Goal: Task Accomplishment & Management: Use online tool/utility

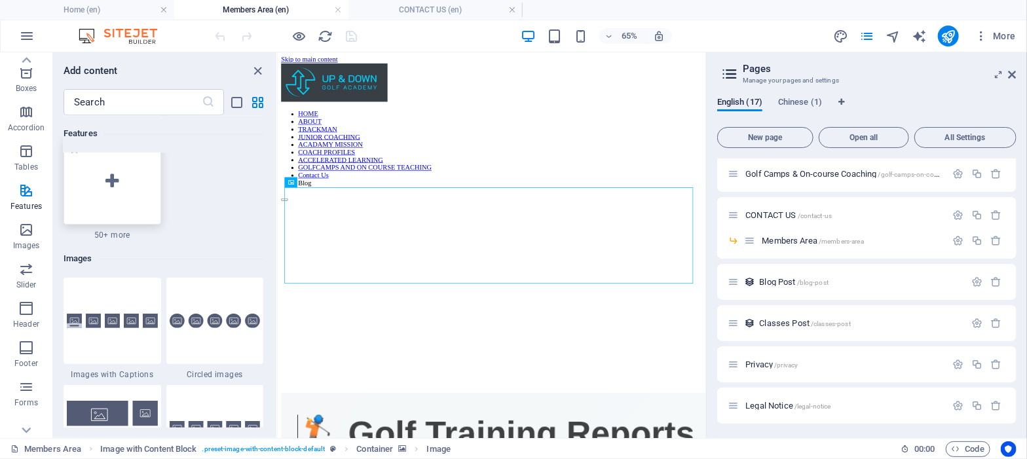
scroll to position [6517, 0]
click at [111, 183] on icon at bounding box center [111, 181] width 13 height 17
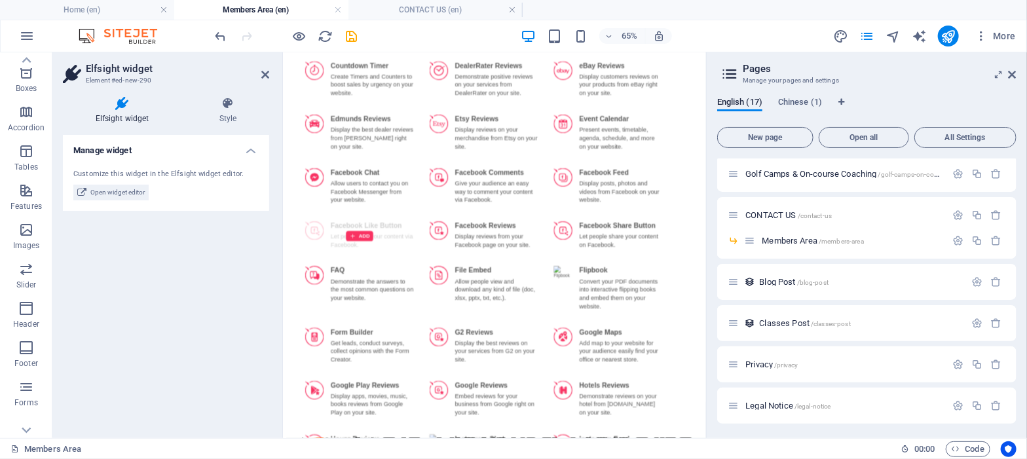
scroll to position [954, 0]
click at [558, 375] on div "ADD" at bounding box center [591, 416] width 183 height 87
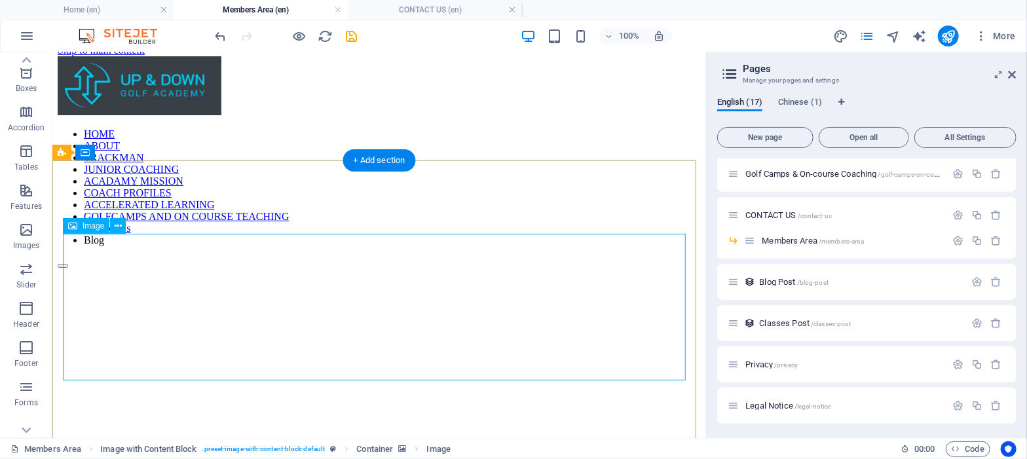
scroll to position [0, 0]
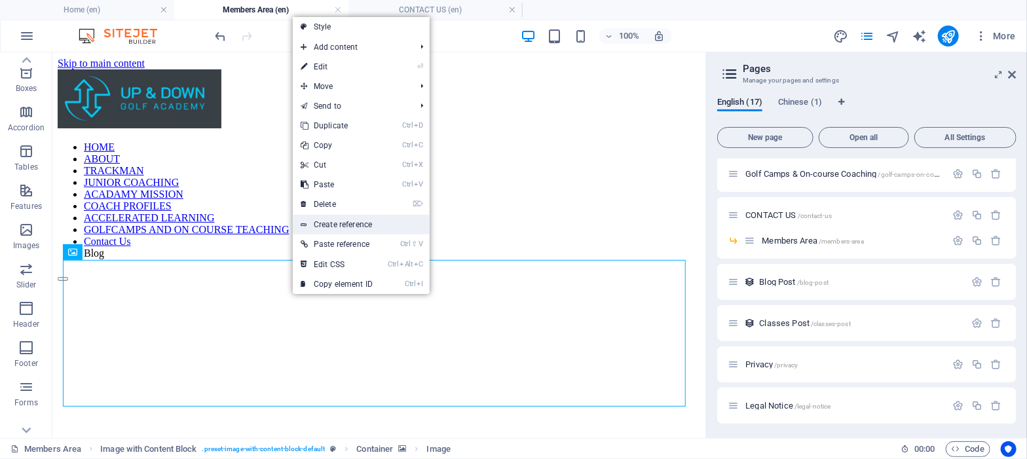
click at [343, 222] on link "Create reference" at bounding box center [361, 225] width 137 height 20
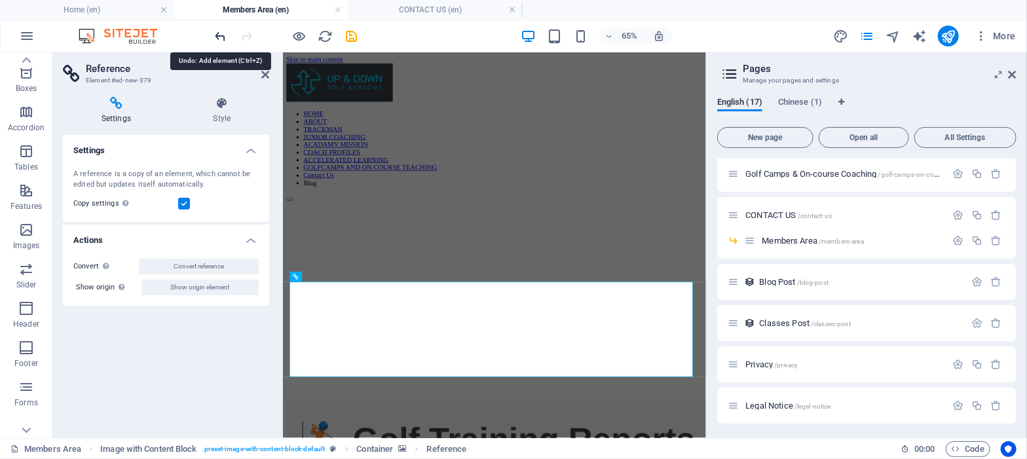
click at [216, 39] on icon "undo" at bounding box center [221, 36] width 15 height 15
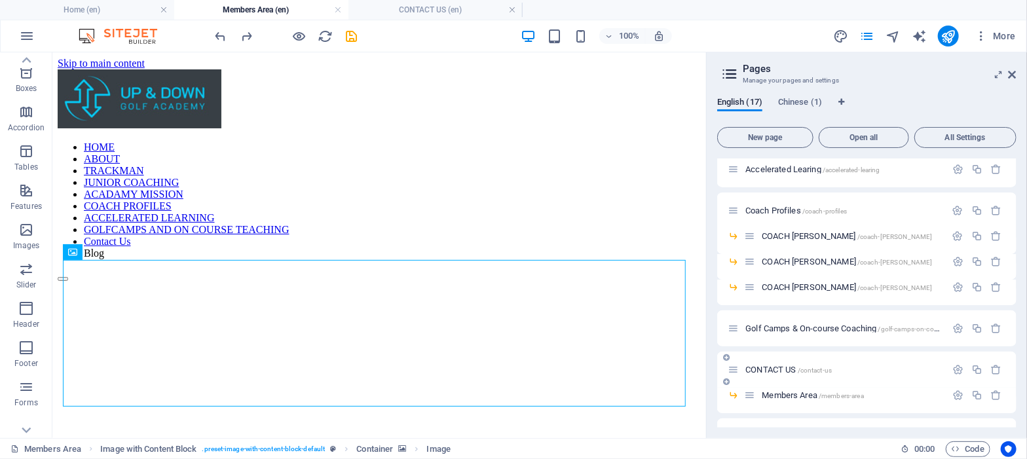
scroll to position [210, 0]
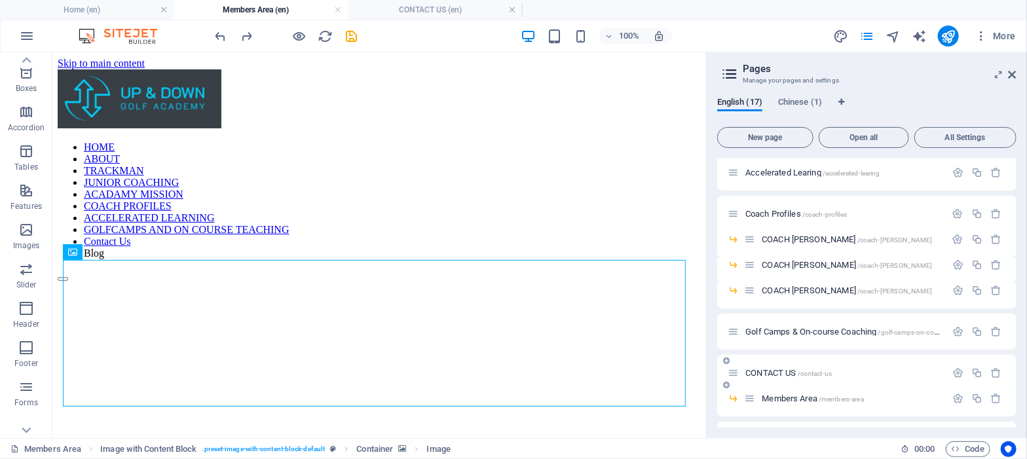
click at [764, 366] on div "CONTACT US /contact-us" at bounding box center [837, 373] width 218 height 15
click at [759, 376] on span "CONTACT US /contact-us" at bounding box center [788, 373] width 86 height 10
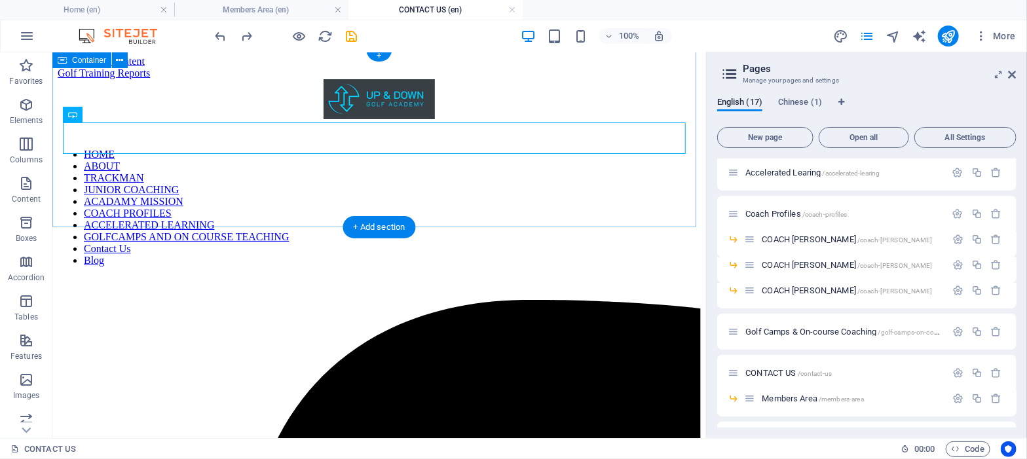
scroll to position [0, 0]
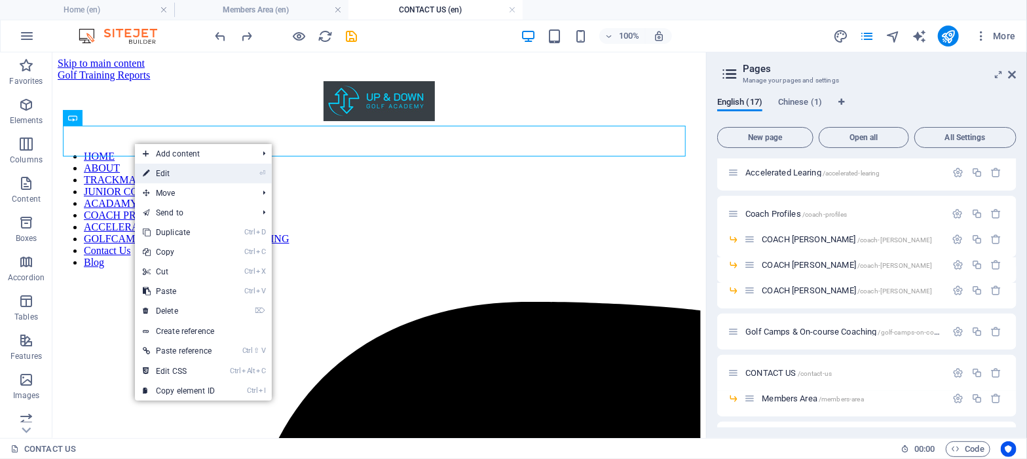
click at [149, 178] on icon at bounding box center [146, 174] width 7 height 20
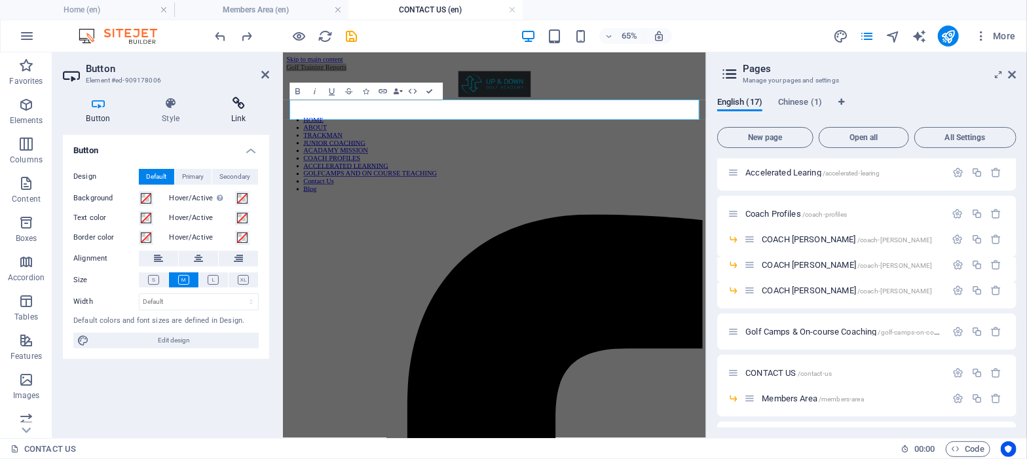
click at [236, 112] on h4 "Link" at bounding box center [239, 111] width 62 height 28
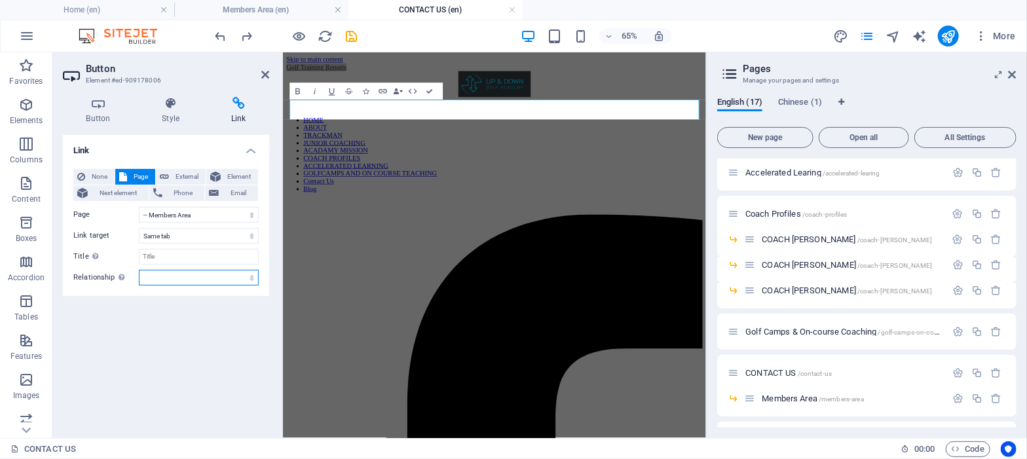
click at [205, 284] on select "alternate author bookmark external help license next nofollow noreferrer noopen…" at bounding box center [199, 278] width 120 height 16
click at [240, 110] on h4 "Link" at bounding box center [239, 111] width 62 height 28
click at [236, 102] on icon at bounding box center [239, 103] width 62 height 13
click at [239, 109] on icon at bounding box center [239, 103] width 62 height 13
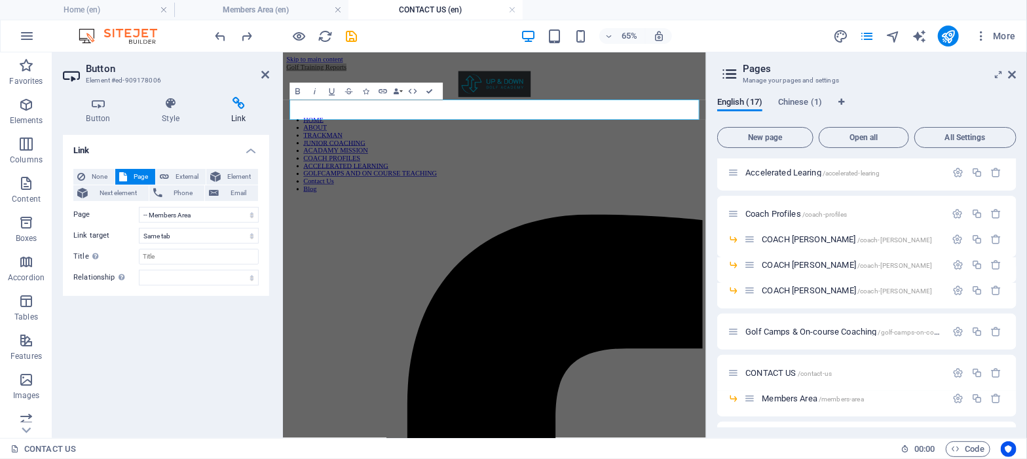
click at [239, 109] on icon at bounding box center [239, 103] width 62 height 13
click at [173, 175] on span "External" at bounding box center [187, 177] width 29 height 16
select select "blank"
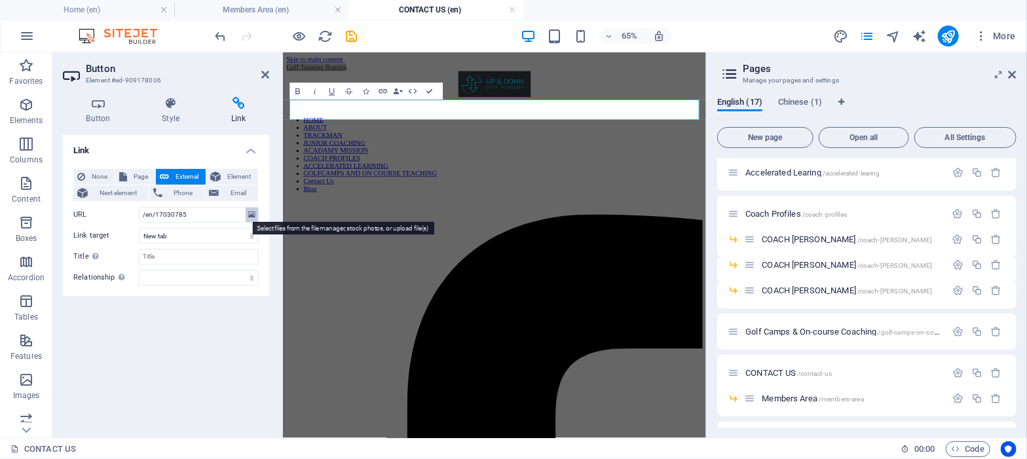
click at [250, 214] on icon at bounding box center [251, 215] width 7 height 14
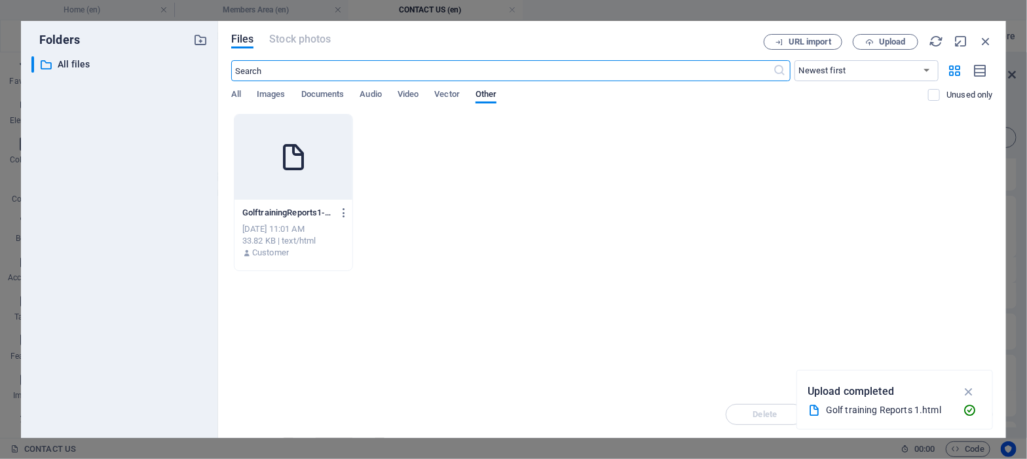
click at [286, 170] on icon at bounding box center [293, 156] width 31 height 31
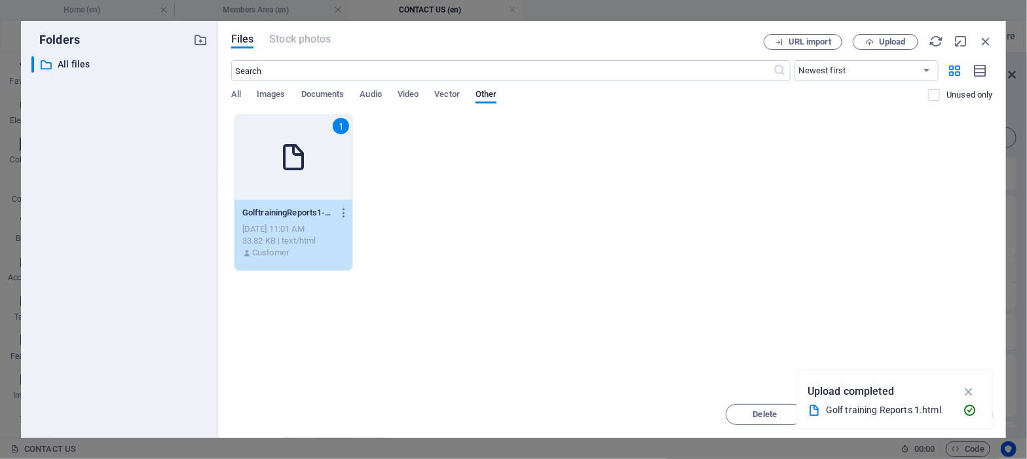
click at [286, 170] on icon at bounding box center [293, 156] width 31 height 31
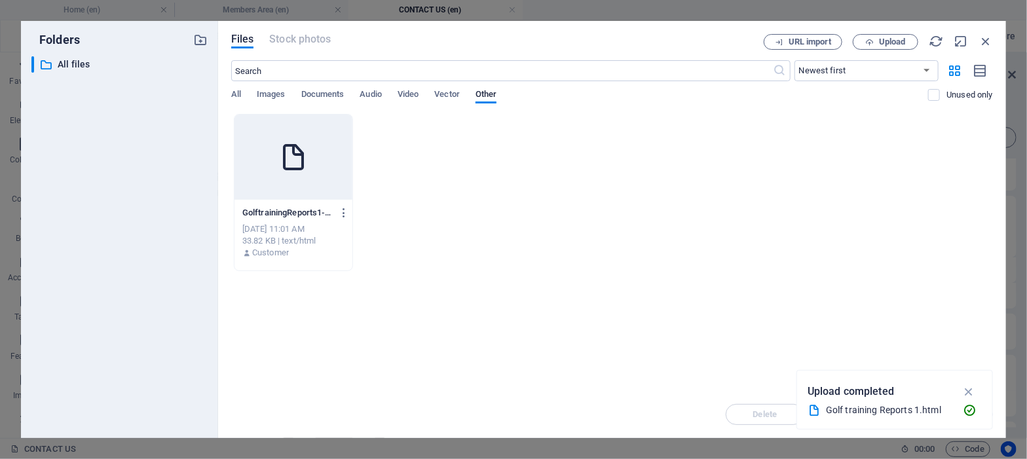
click at [286, 170] on icon at bounding box center [293, 156] width 31 height 31
type input "[URL][DOMAIN_NAME]"
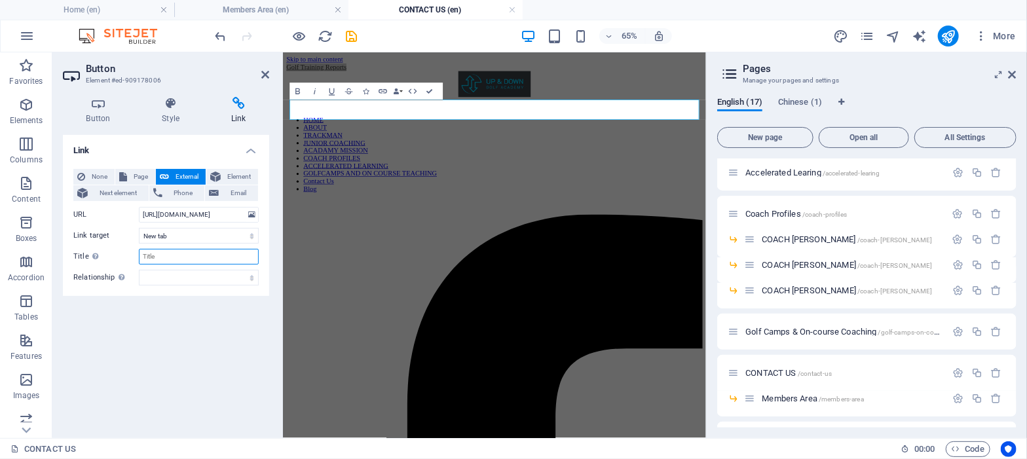
click at [162, 259] on input "Title Additional link description, should not be the same as the link text. The…" at bounding box center [199, 257] width 120 height 16
type input "Training"
click at [262, 71] on icon at bounding box center [265, 74] width 8 height 10
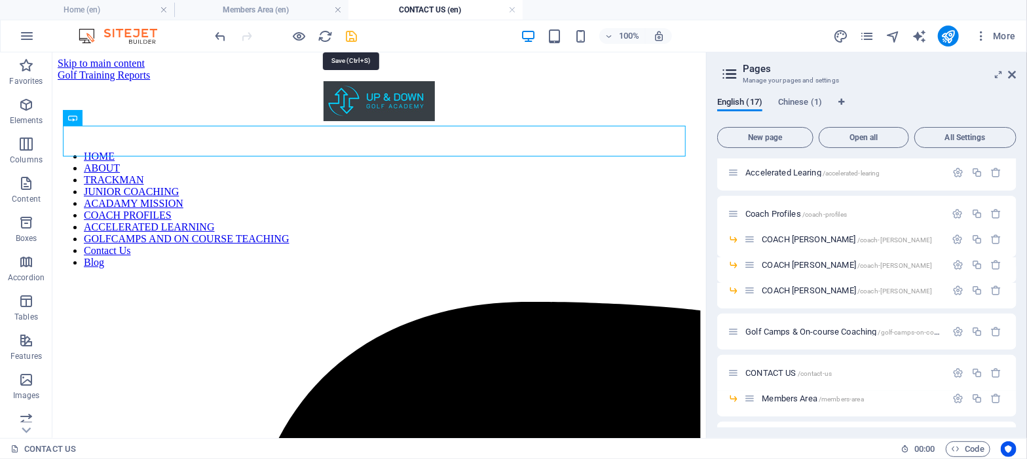
click at [352, 33] on icon "save" at bounding box center [352, 36] width 15 height 15
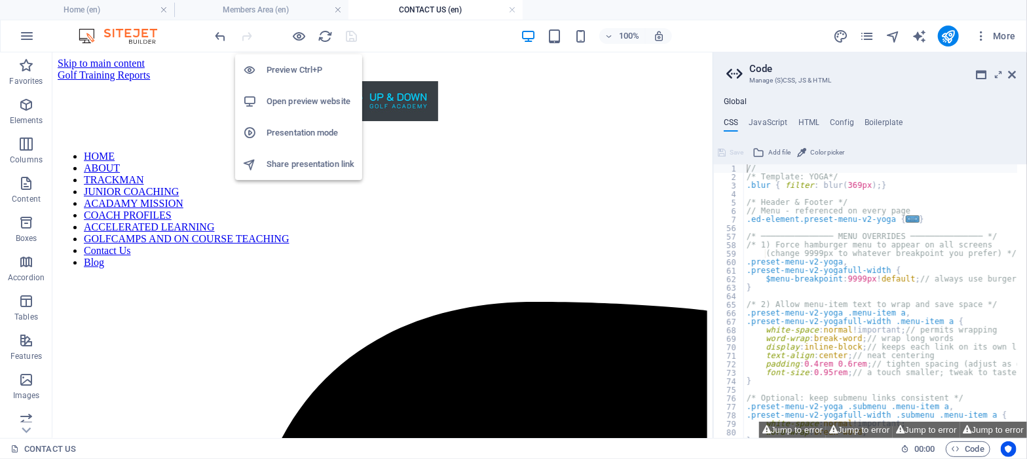
click at [299, 69] on h6 "Preview Ctrl+P" at bounding box center [311, 70] width 88 height 16
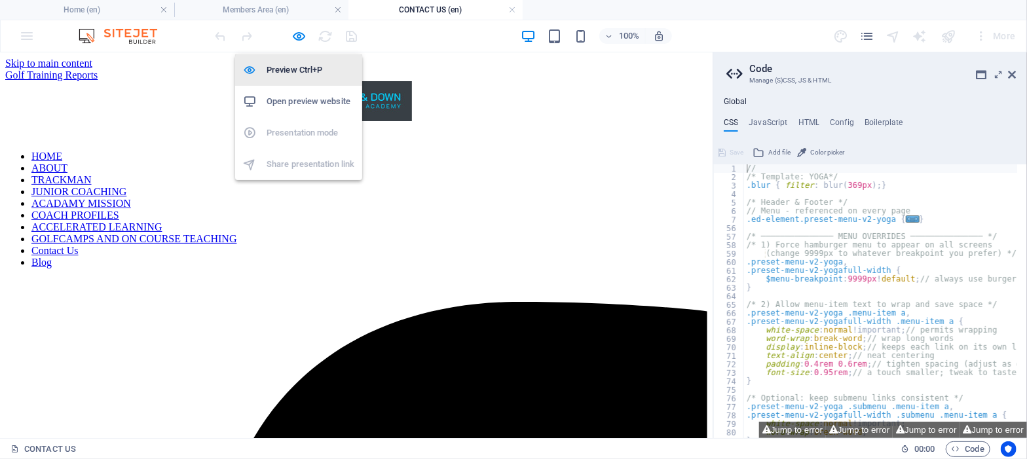
click at [299, 69] on h6 "Preview Ctrl+P" at bounding box center [311, 70] width 88 height 16
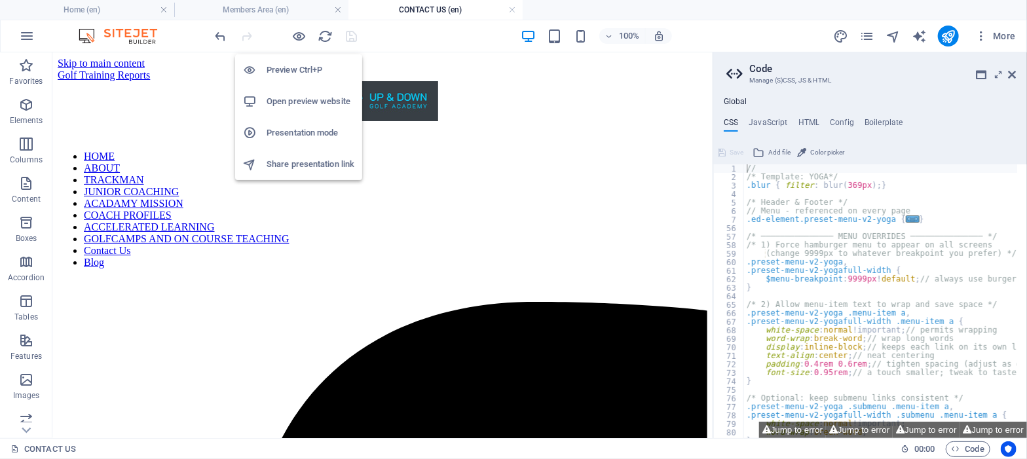
click at [299, 69] on h6 "Preview Ctrl+P" at bounding box center [311, 70] width 88 height 16
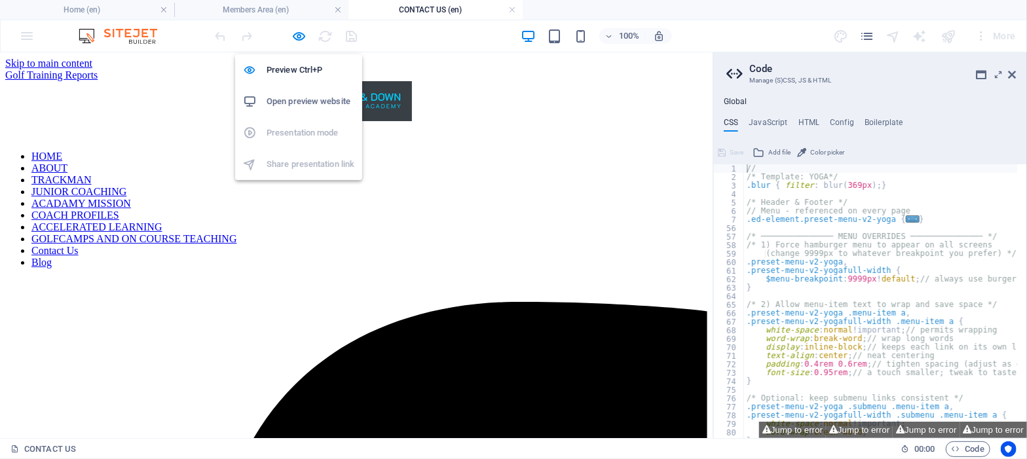
click at [294, 100] on h6 "Open preview website" at bounding box center [311, 102] width 88 height 16
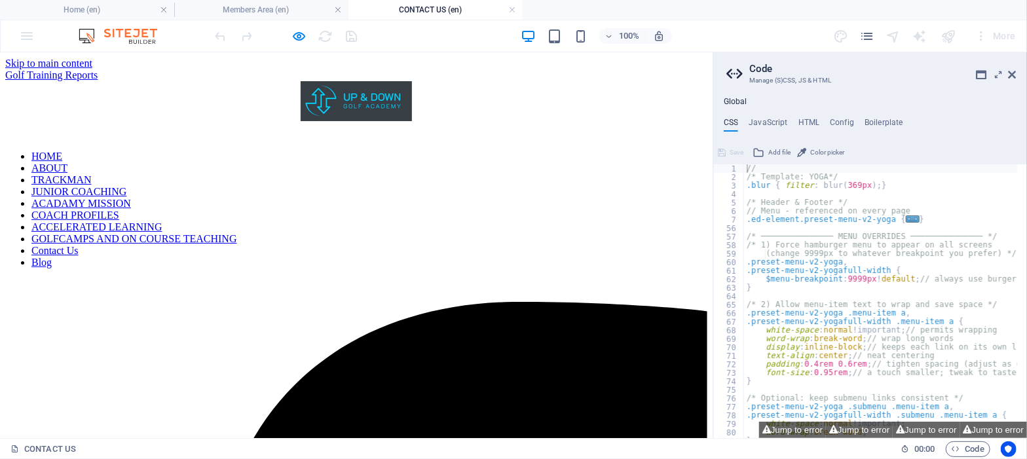
click at [1007, 71] on h2 "Code" at bounding box center [882, 69] width 267 height 12
click at [1011, 75] on icon at bounding box center [1013, 74] width 8 height 10
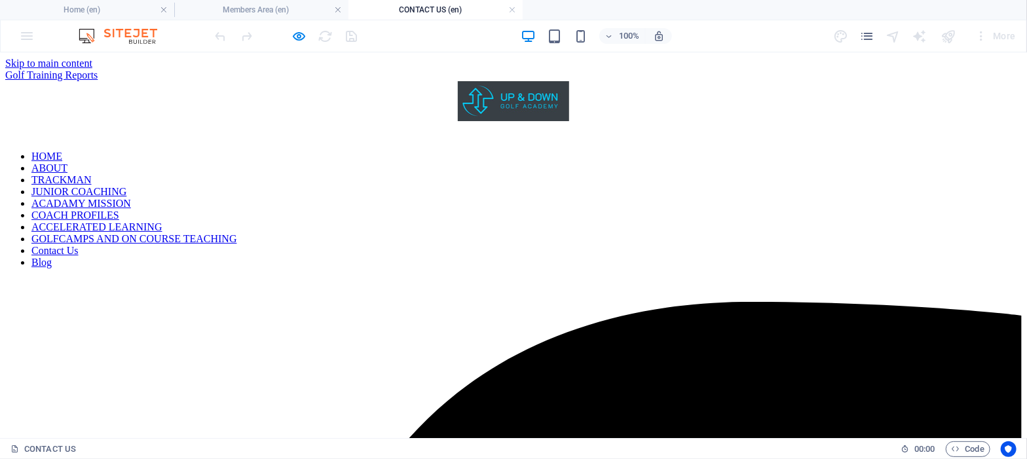
click at [98, 80] on link "Golf Training Reports" at bounding box center [51, 74] width 92 height 11
click at [298, 33] on icon "button" at bounding box center [299, 36] width 15 height 15
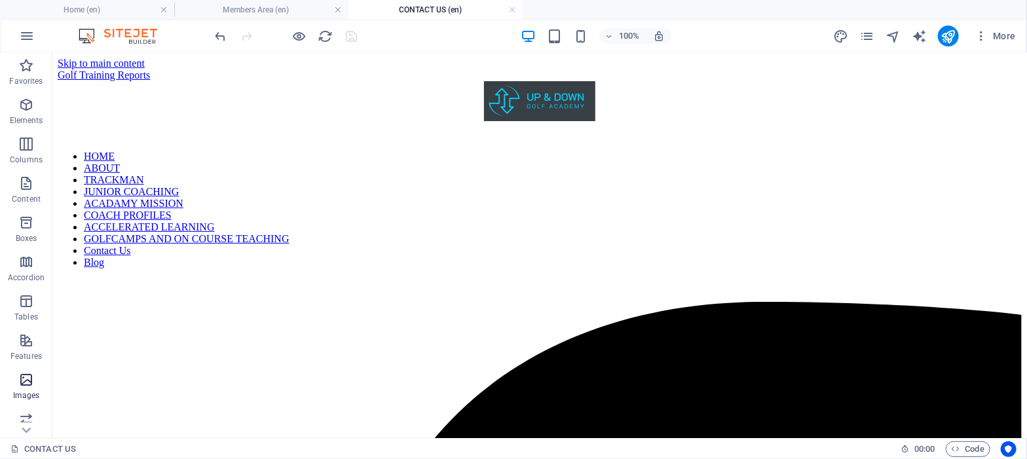
click at [24, 385] on icon "button" at bounding box center [26, 380] width 16 height 16
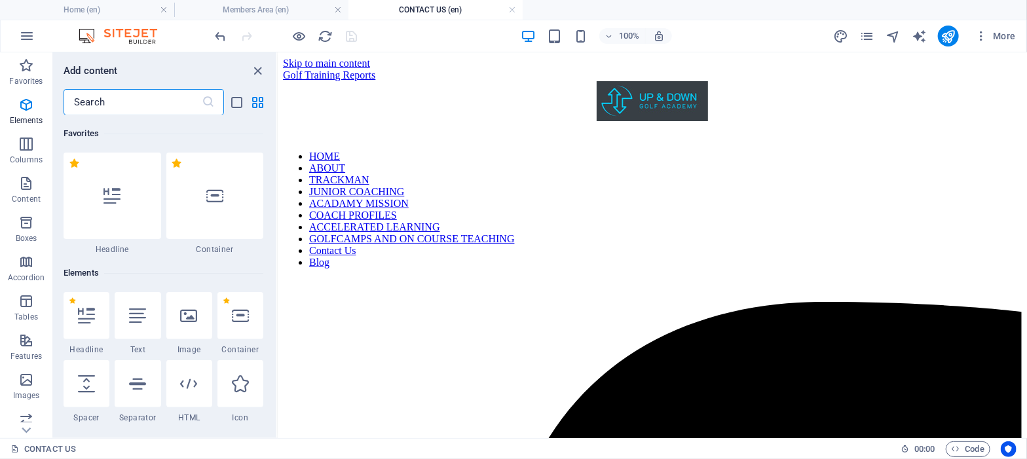
scroll to position [6643, 0]
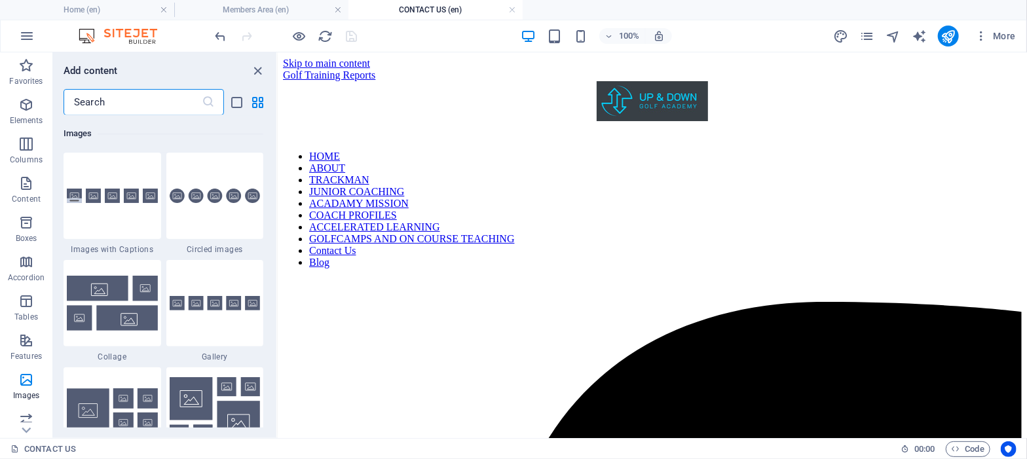
click at [179, 104] on input "text" at bounding box center [133, 102] width 138 height 26
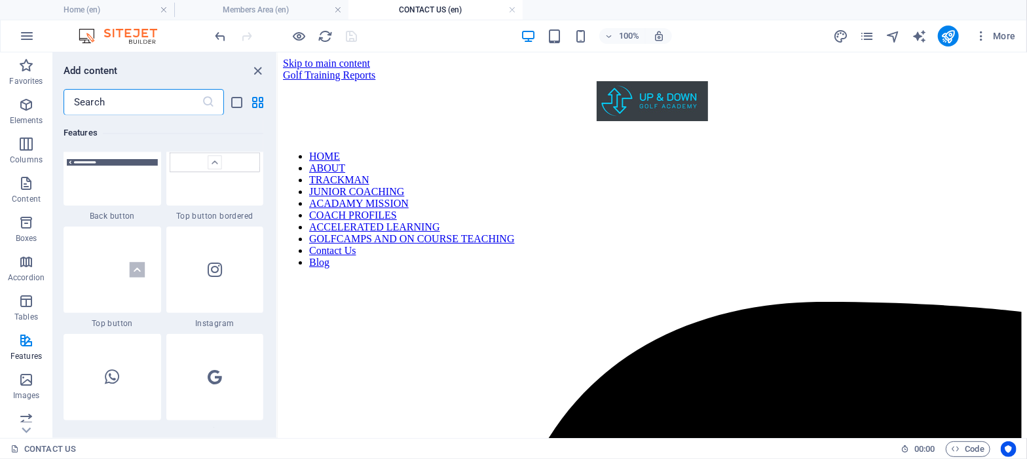
scroll to position [6198, 0]
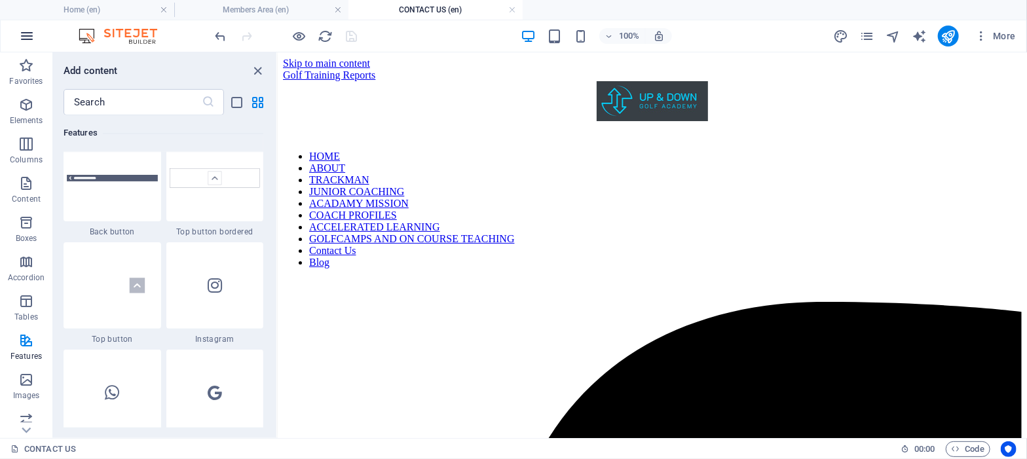
click at [26, 37] on icon "button" at bounding box center [27, 36] width 16 height 16
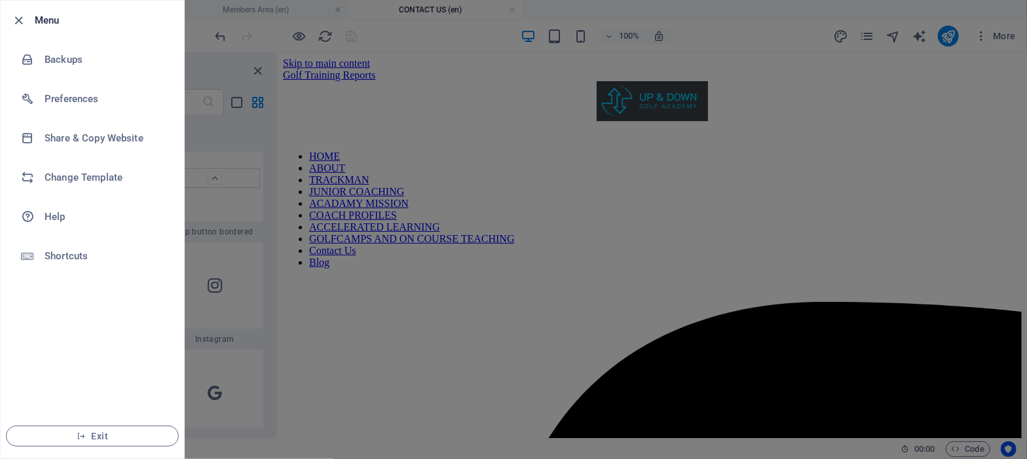
click at [233, 145] on div at bounding box center [513, 229] width 1027 height 459
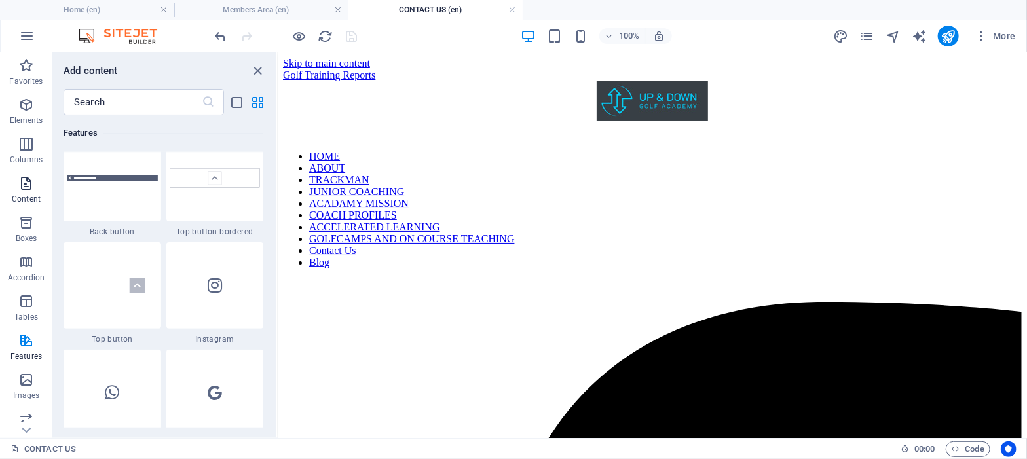
click at [31, 190] on icon "button" at bounding box center [26, 184] width 16 height 16
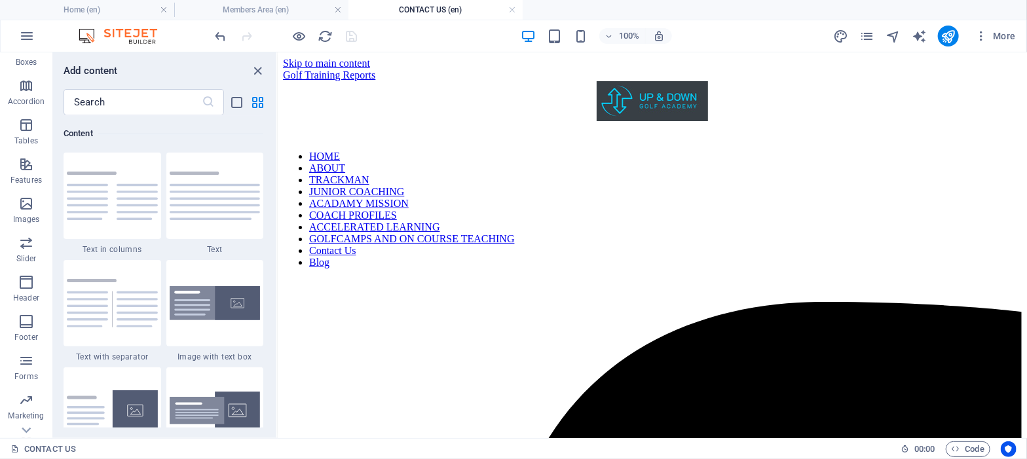
scroll to position [203, 0]
click at [21, 186] on span "Images" at bounding box center [26, 184] width 52 height 31
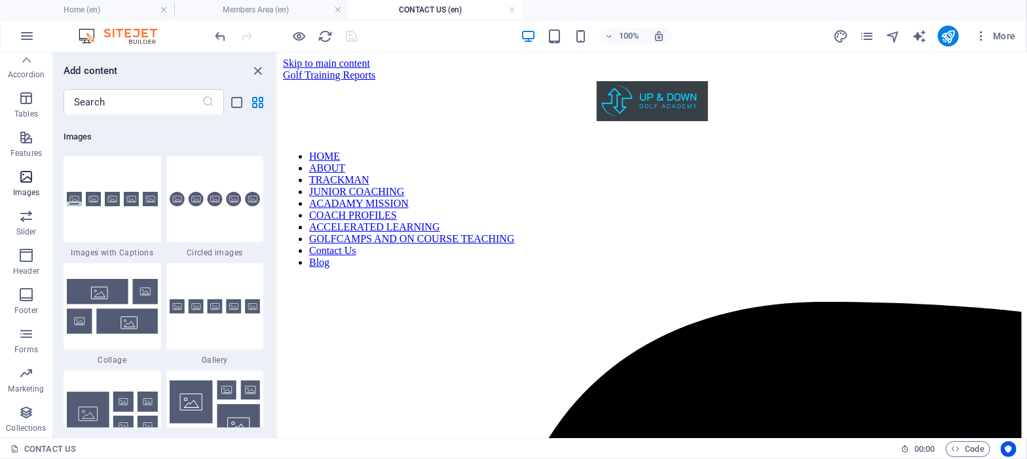
scroll to position [6643, 0]
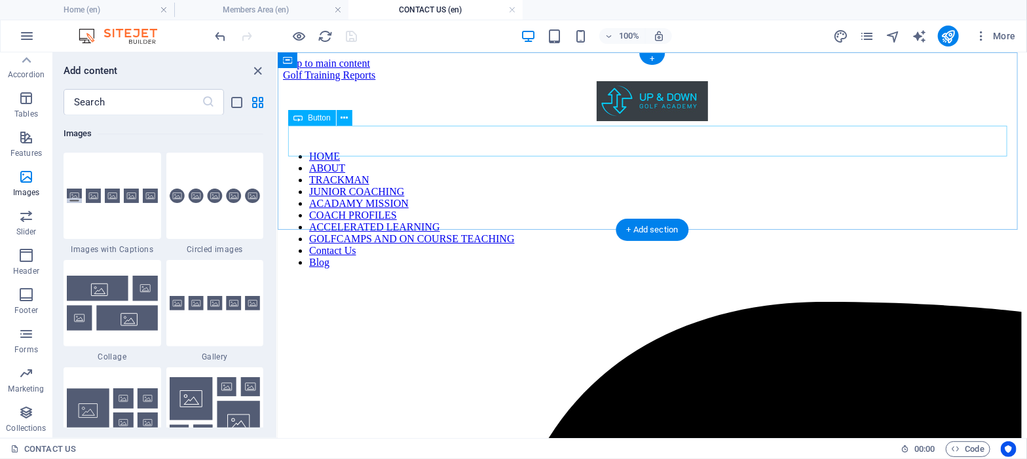
click at [343, 81] on div "Golf Training Reports" at bounding box center [651, 75] width 739 height 12
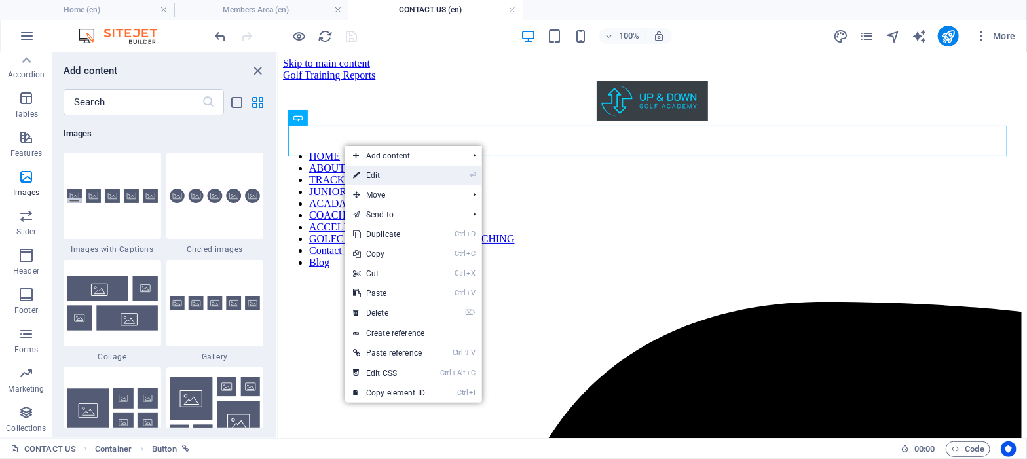
click at [362, 173] on link "⏎ Edit" at bounding box center [389, 176] width 88 height 20
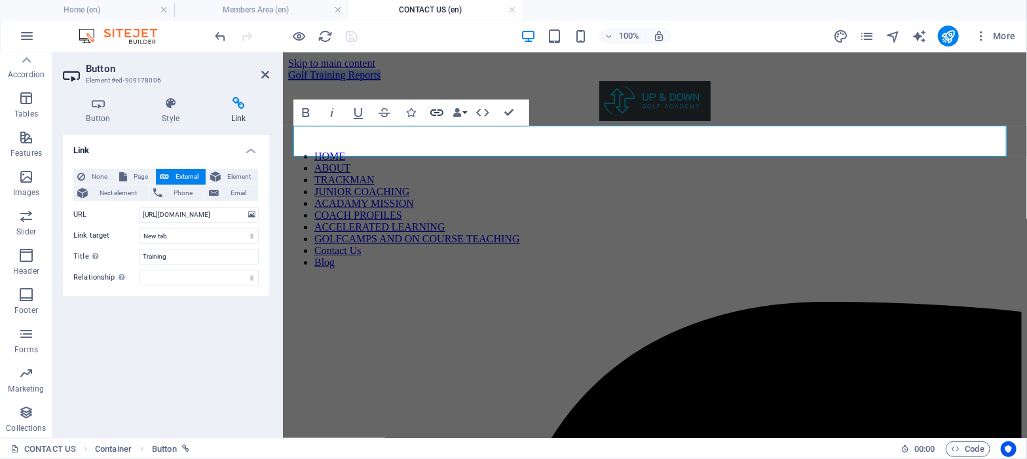
click at [439, 111] on icon "button" at bounding box center [437, 113] width 16 height 16
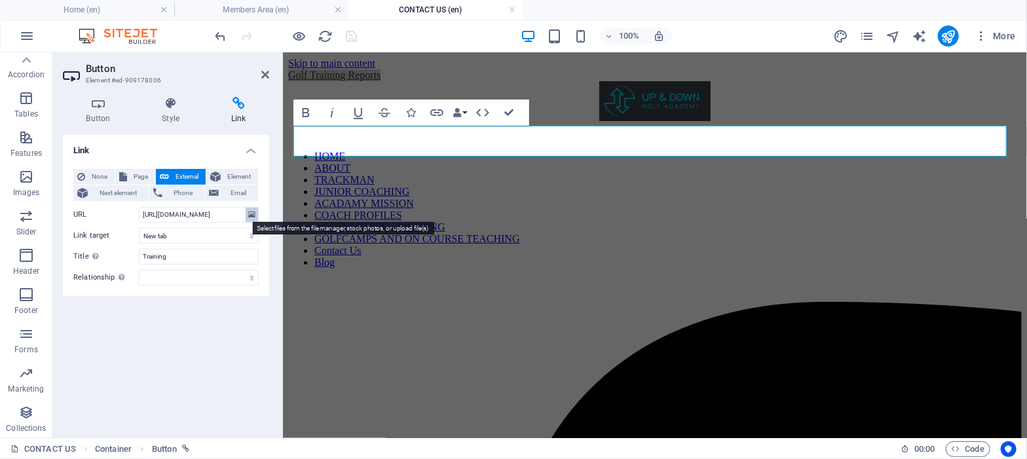
click at [250, 210] on icon at bounding box center [251, 215] width 7 height 14
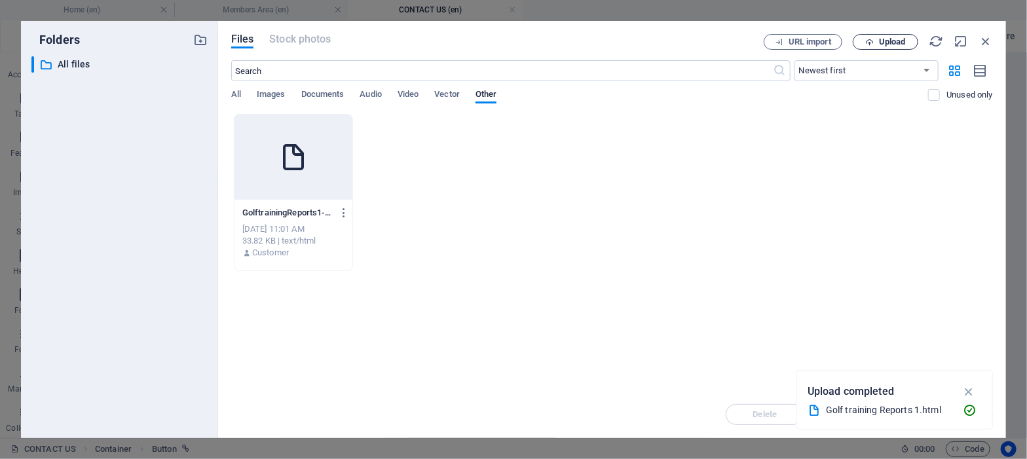
click at [892, 43] on span "Upload" at bounding box center [892, 42] width 27 height 8
type input "[URL][DOMAIN_NAME]"
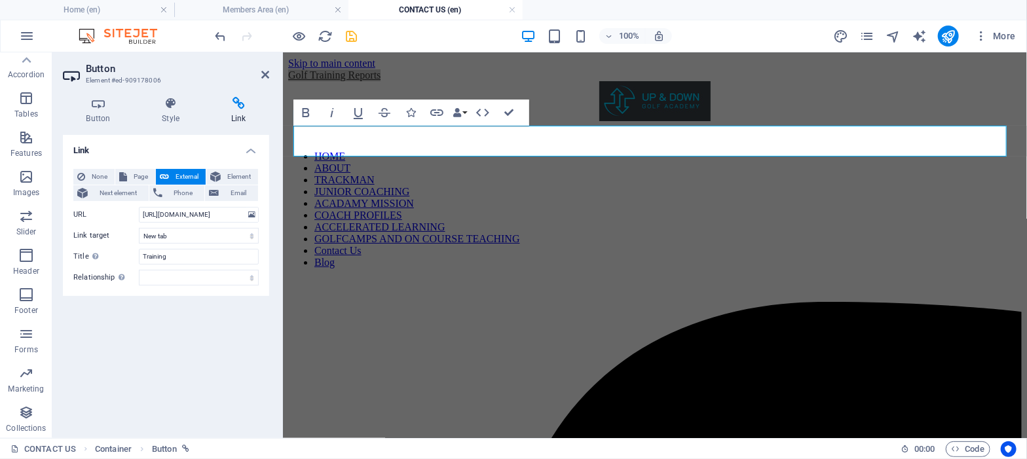
click at [235, 109] on icon at bounding box center [239, 103] width 62 height 13
click at [231, 212] on input "[URL][DOMAIN_NAME]" at bounding box center [199, 215] width 120 height 16
click at [328, 81] on div "Golf Training Reports" at bounding box center [655, 75] width 734 height 12
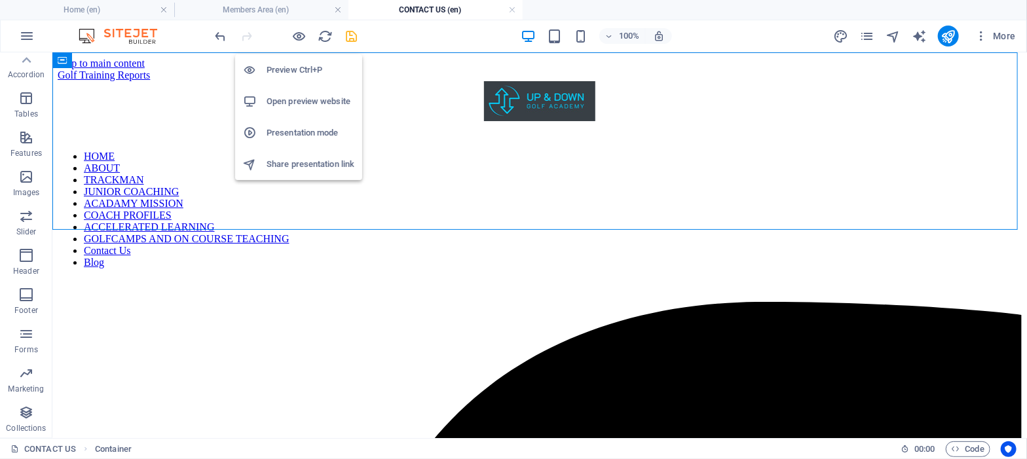
click at [307, 102] on h6 "Open preview website" at bounding box center [311, 102] width 88 height 16
click at [298, 36] on icon "button" at bounding box center [299, 36] width 15 height 15
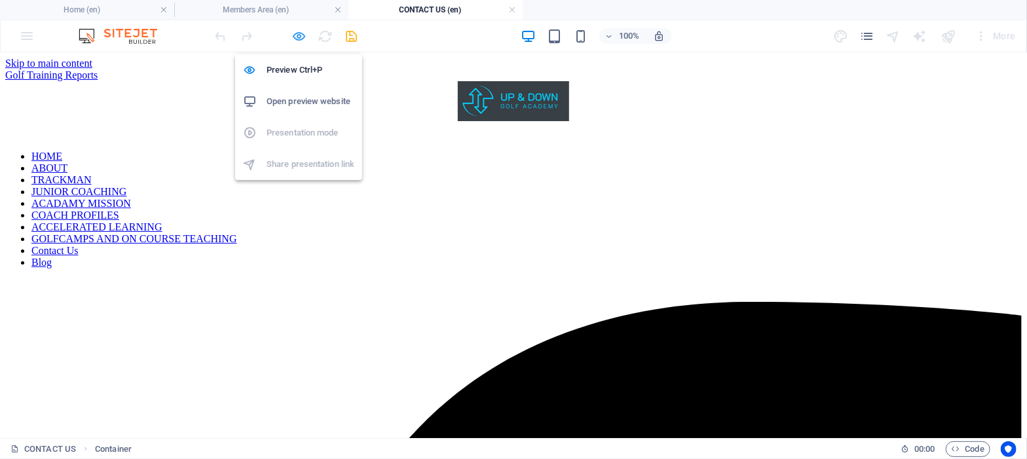
click at [298, 36] on icon "button" at bounding box center [299, 36] width 15 height 15
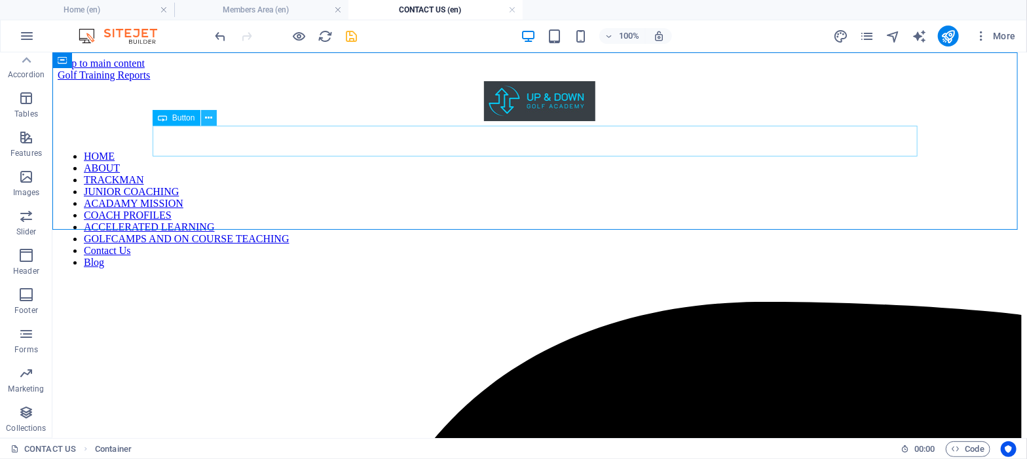
click at [207, 118] on icon at bounding box center [208, 118] width 7 height 14
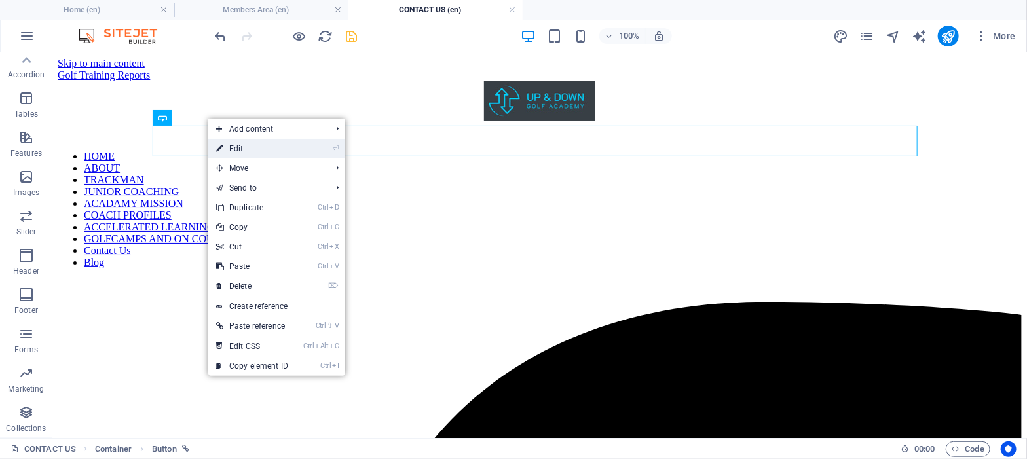
click at [219, 146] on icon at bounding box center [219, 149] width 7 height 20
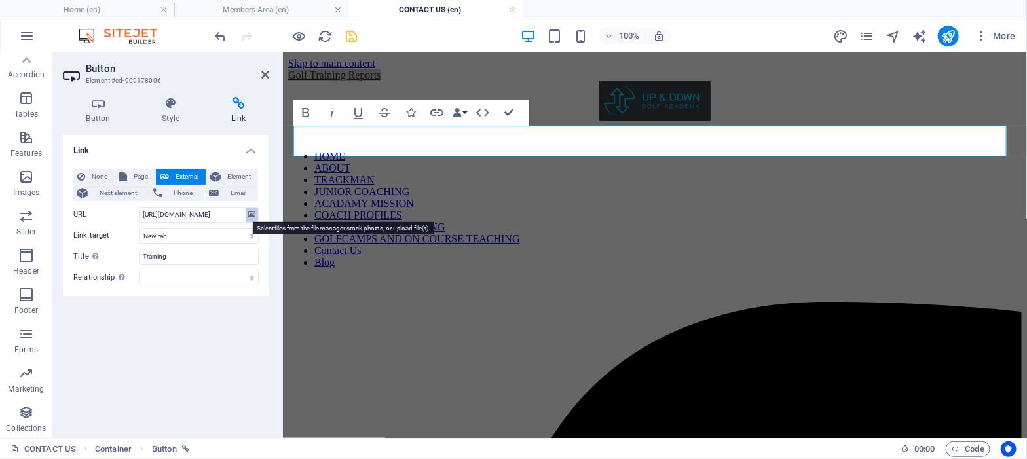
click at [257, 214] on button at bounding box center [252, 215] width 12 height 14
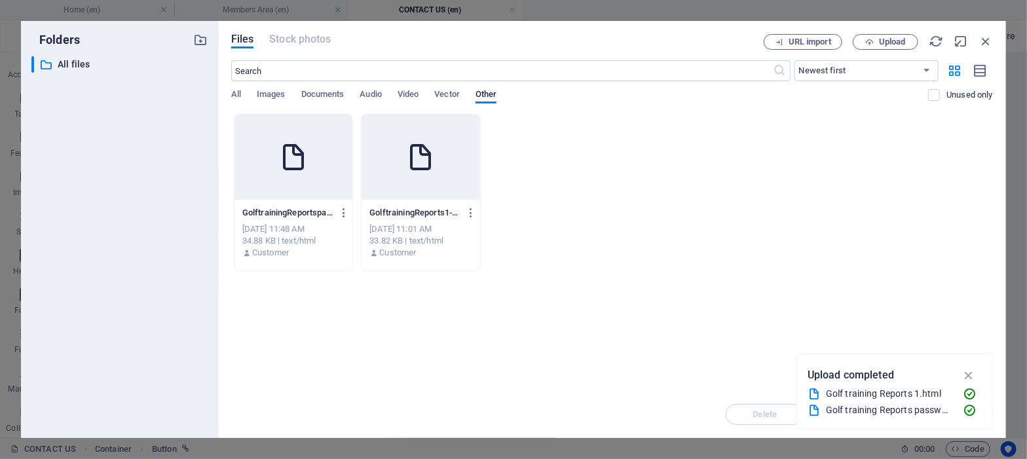
click at [316, 231] on div "[DATE] 11:48 AM" at bounding box center [293, 229] width 103 height 12
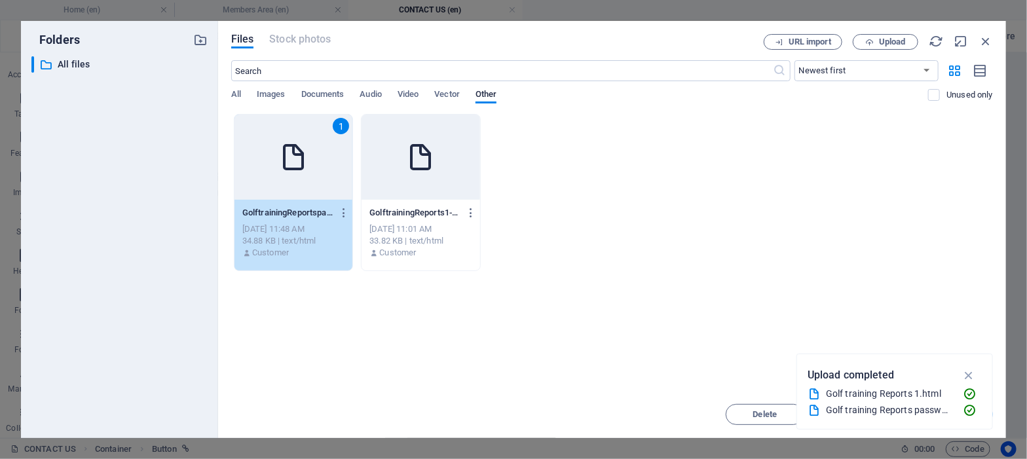
click at [305, 187] on div "1" at bounding box center [294, 157] width 119 height 85
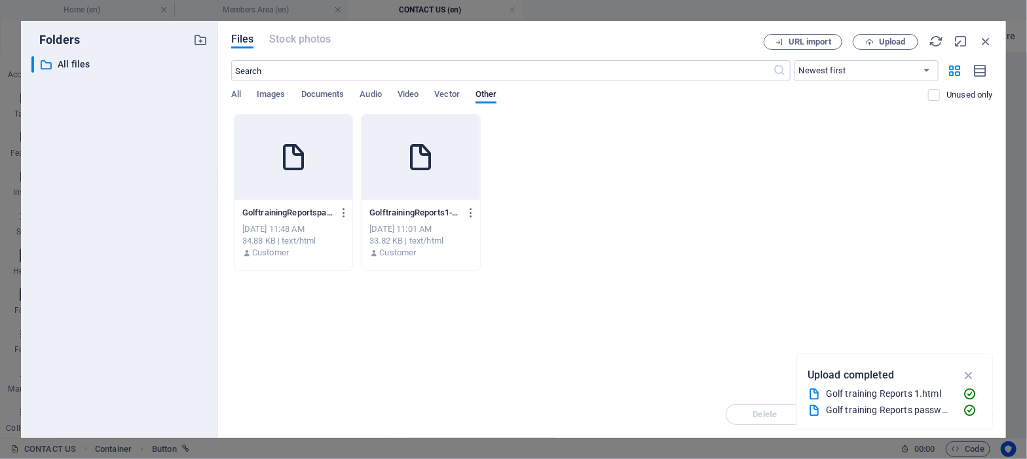
click at [305, 187] on div at bounding box center [294, 157] width 119 height 85
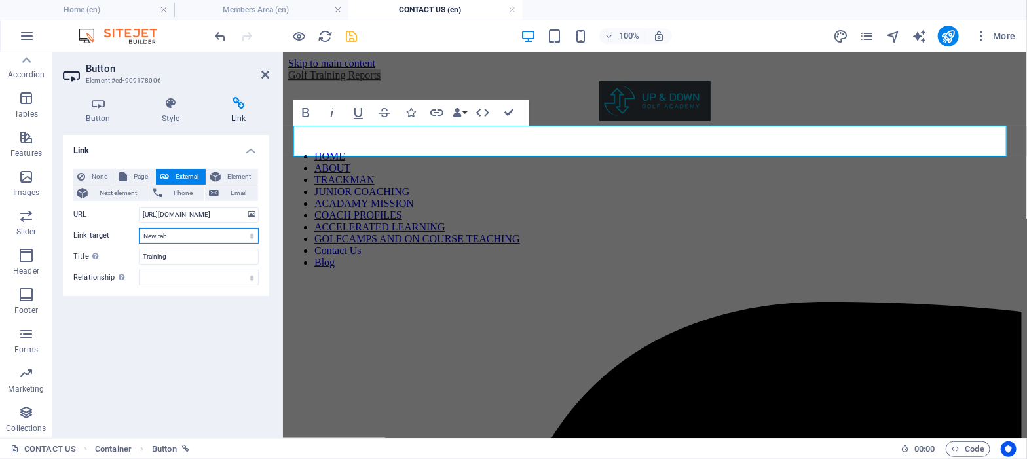
click at [257, 235] on select "New tab Same tab Overlay" at bounding box center [199, 236] width 120 height 16
click at [311, 81] on div "Golf Training Reports" at bounding box center [655, 75] width 734 height 12
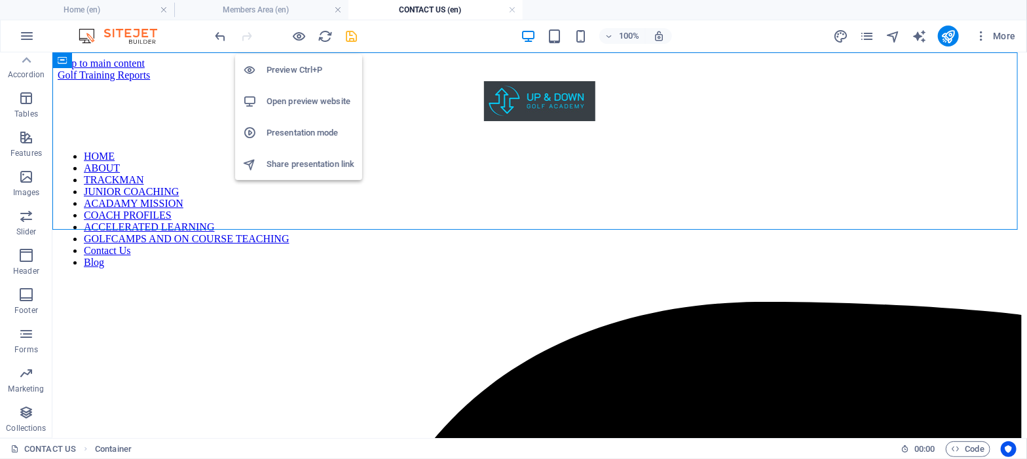
click at [312, 101] on h6 "Open preview website" at bounding box center [311, 102] width 88 height 16
click at [208, 115] on icon at bounding box center [208, 118] width 7 height 14
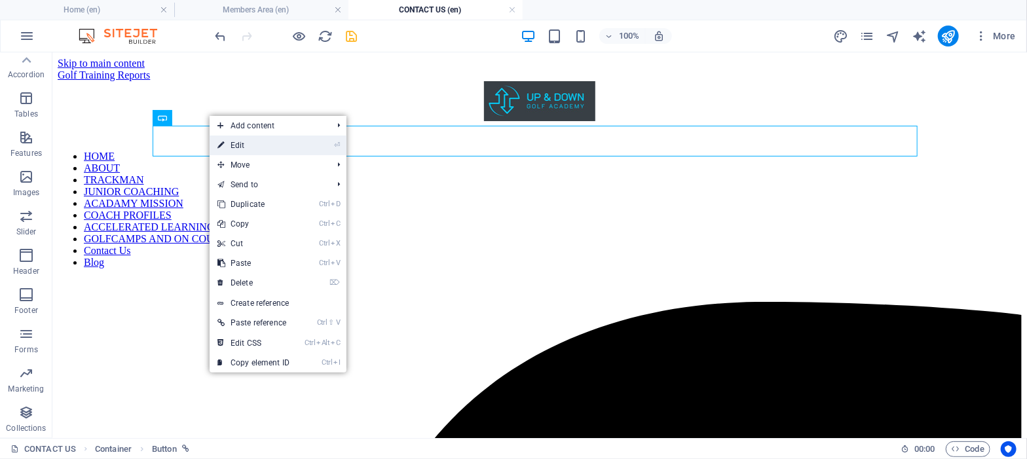
click at [317, 145] on li "⏎ Edit" at bounding box center [278, 146] width 137 height 20
click at [236, 145] on link "⏎ Edit" at bounding box center [254, 146] width 88 height 20
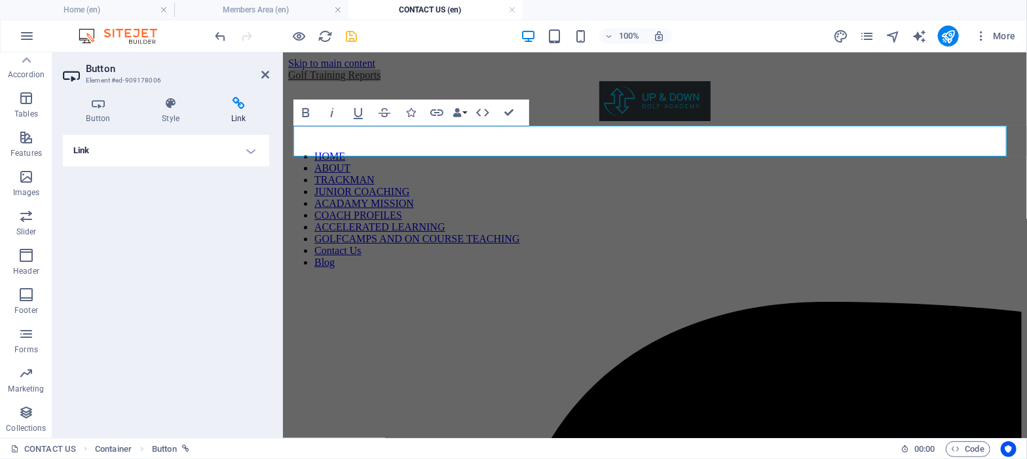
click at [233, 107] on icon at bounding box center [239, 103] width 62 height 13
click at [238, 101] on icon at bounding box center [239, 103] width 62 height 13
click at [436, 111] on icon "button" at bounding box center [437, 113] width 16 height 16
click at [252, 151] on h4 "Link" at bounding box center [166, 150] width 206 height 31
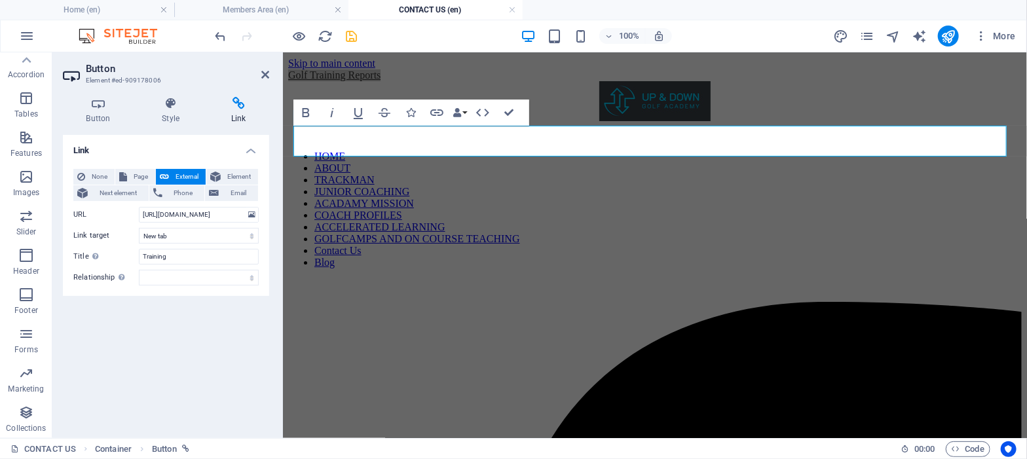
click at [181, 173] on span "External" at bounding box center [187, 177] width 29 height 16
click at [249, 214] on icon at bounding box center [251, 215] width 7 height 14
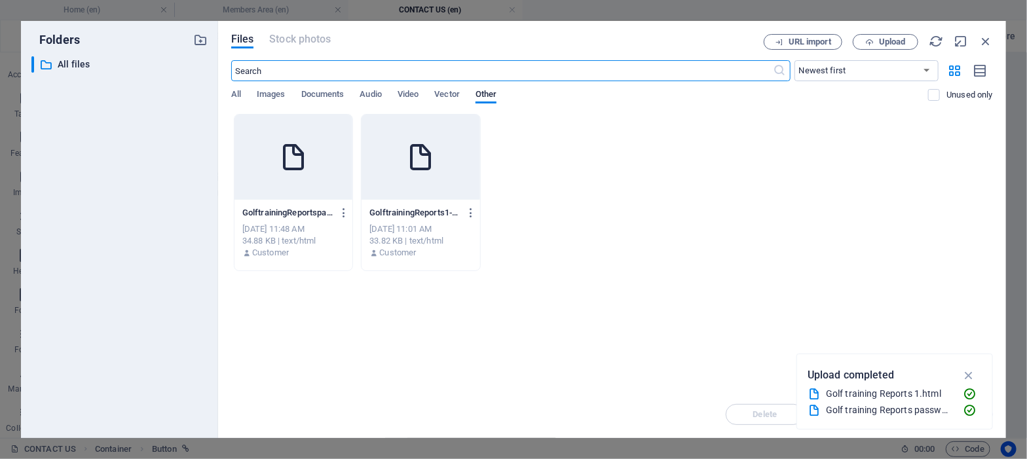
click at [276, 220] on div "GolftrainingReportspassword-8NzDUBE9iRfUmkrFEGsvtw.html GolftrainingReportspass…" at bounding box center [293, 212] width 103 height 21
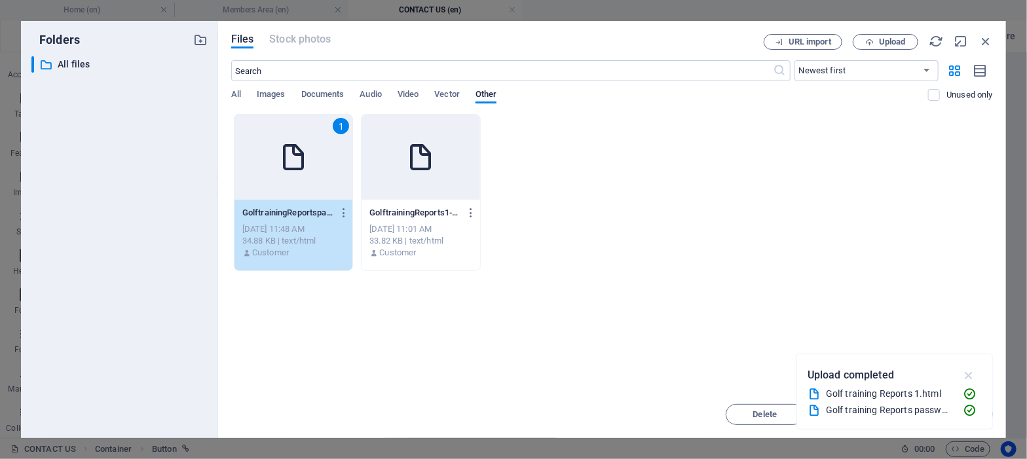
click at [971, 371] on icon "button" at bounding box center [969, 375] width 15 height 14
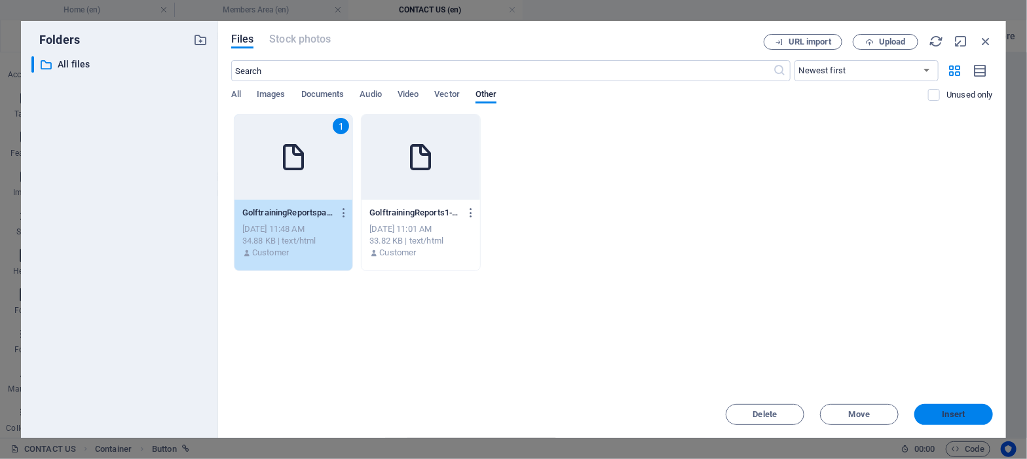
click at [933, 415] on span "Insert" at bounding box center [954, 415] width 68 height 8
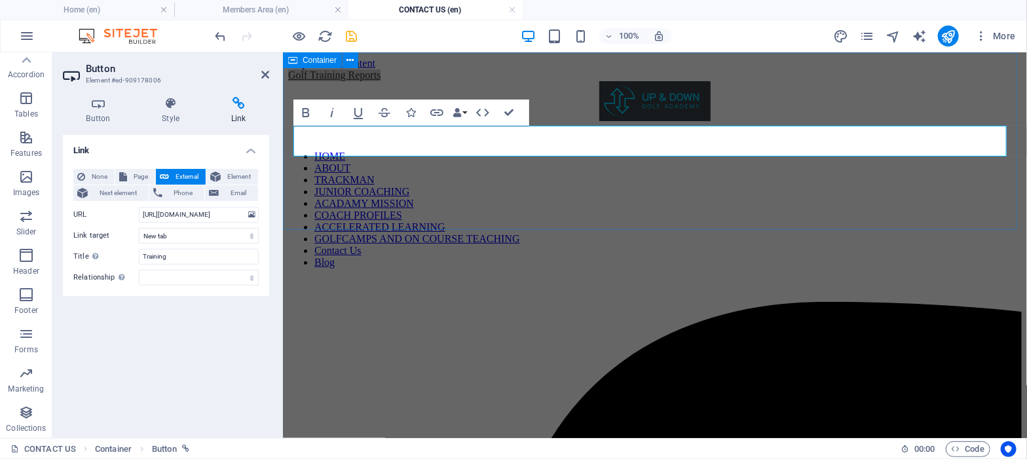
click at [381, 81] on div "Golf Training Reports" at bounding box center [655, 75] width 734 height 12
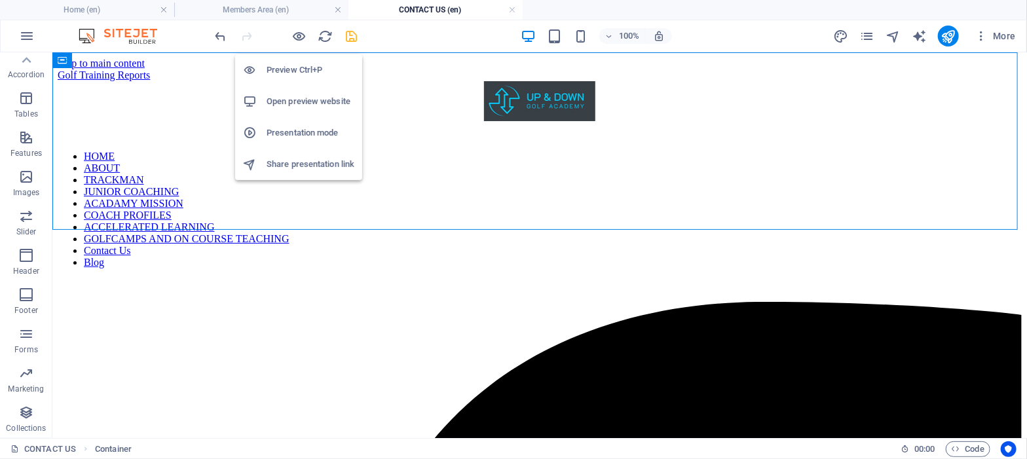
click at [307, 98] on h6 "Open preview website" at bounding box center [311, 102] width 88 height 16
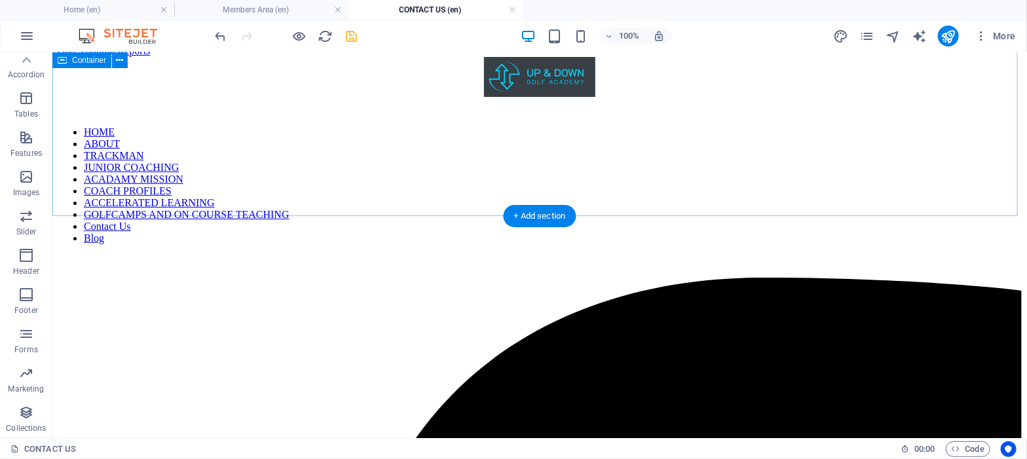
scroll to position [0, 0]
